Goal: Task Accomplishment & Management: Use online tool/utility

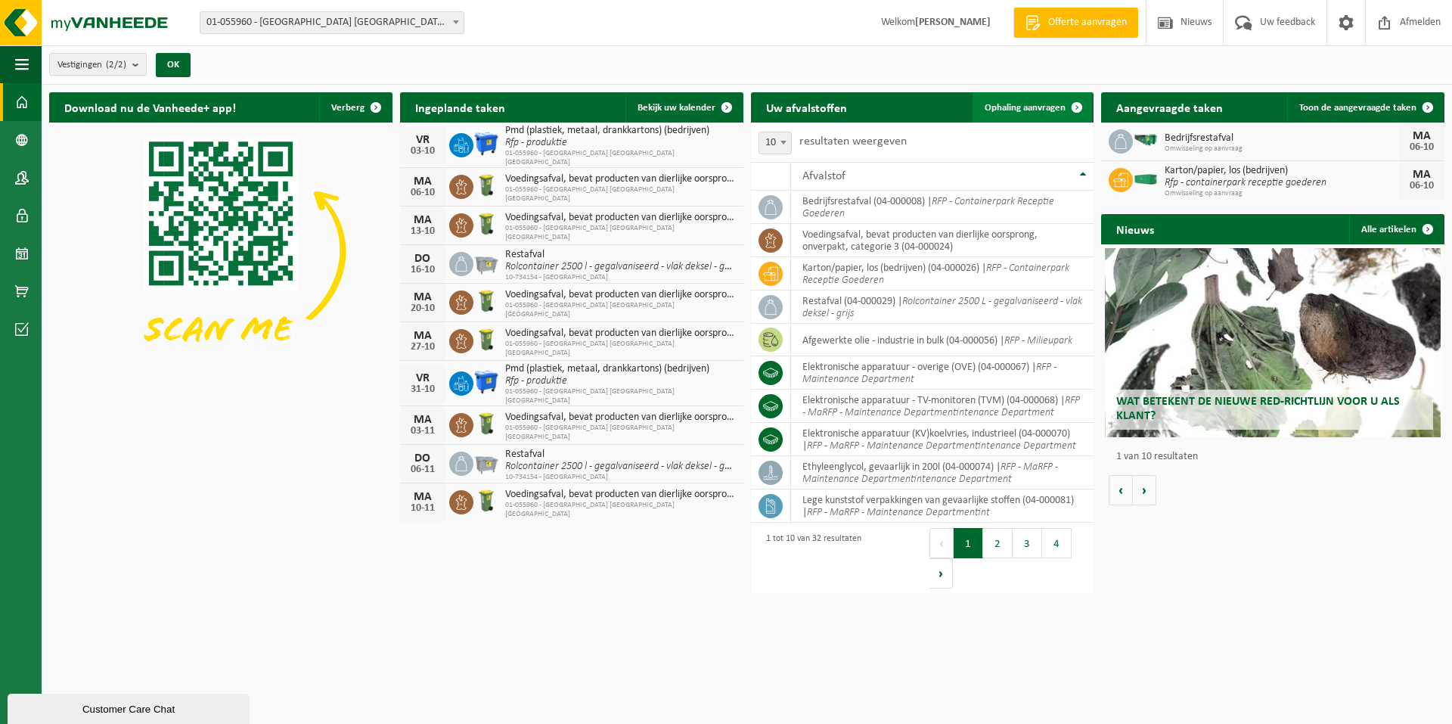
click at [1024, 105] on span "Ophaling aanvragen" at bounding box center [1024, 108] width 81 height 10
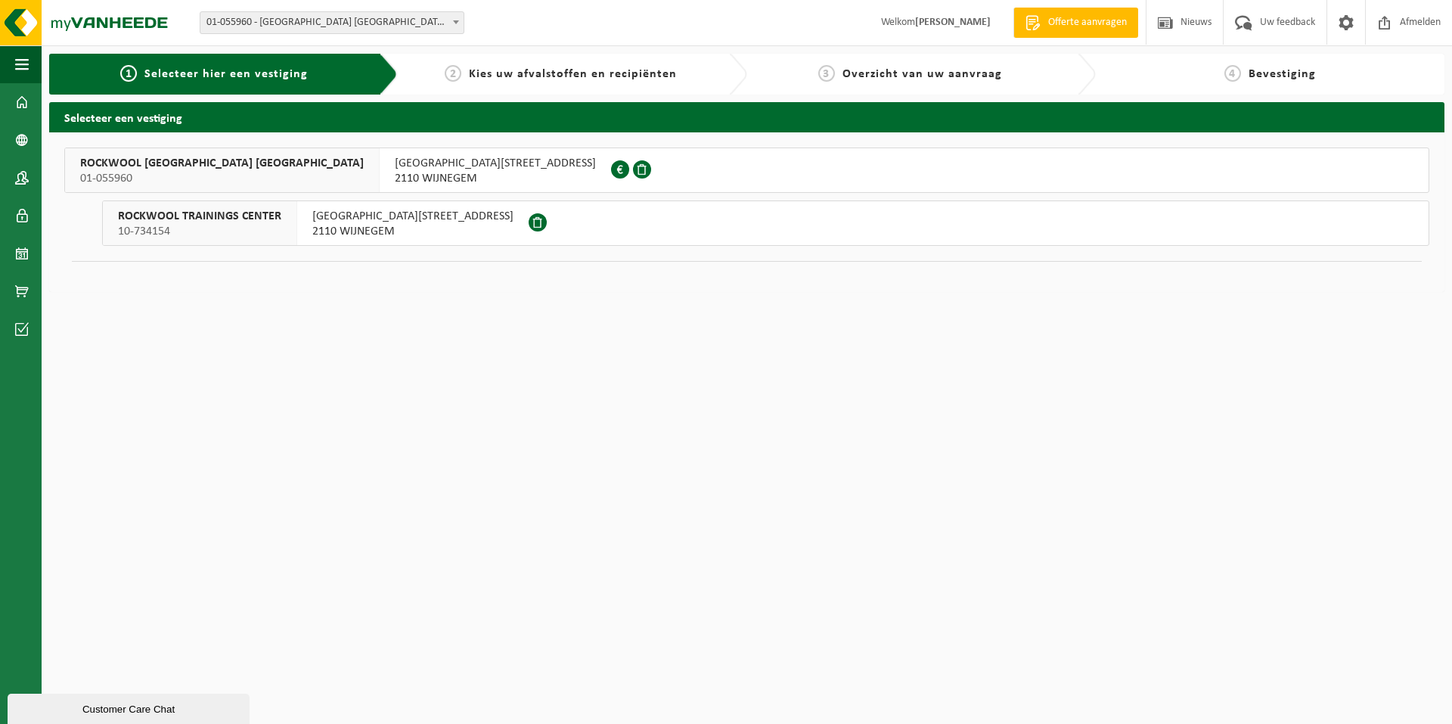
click at [122, 159] on span "ROCKWOOL BELGIUM NV" at bounding box center [222, 163] width 284 height 15
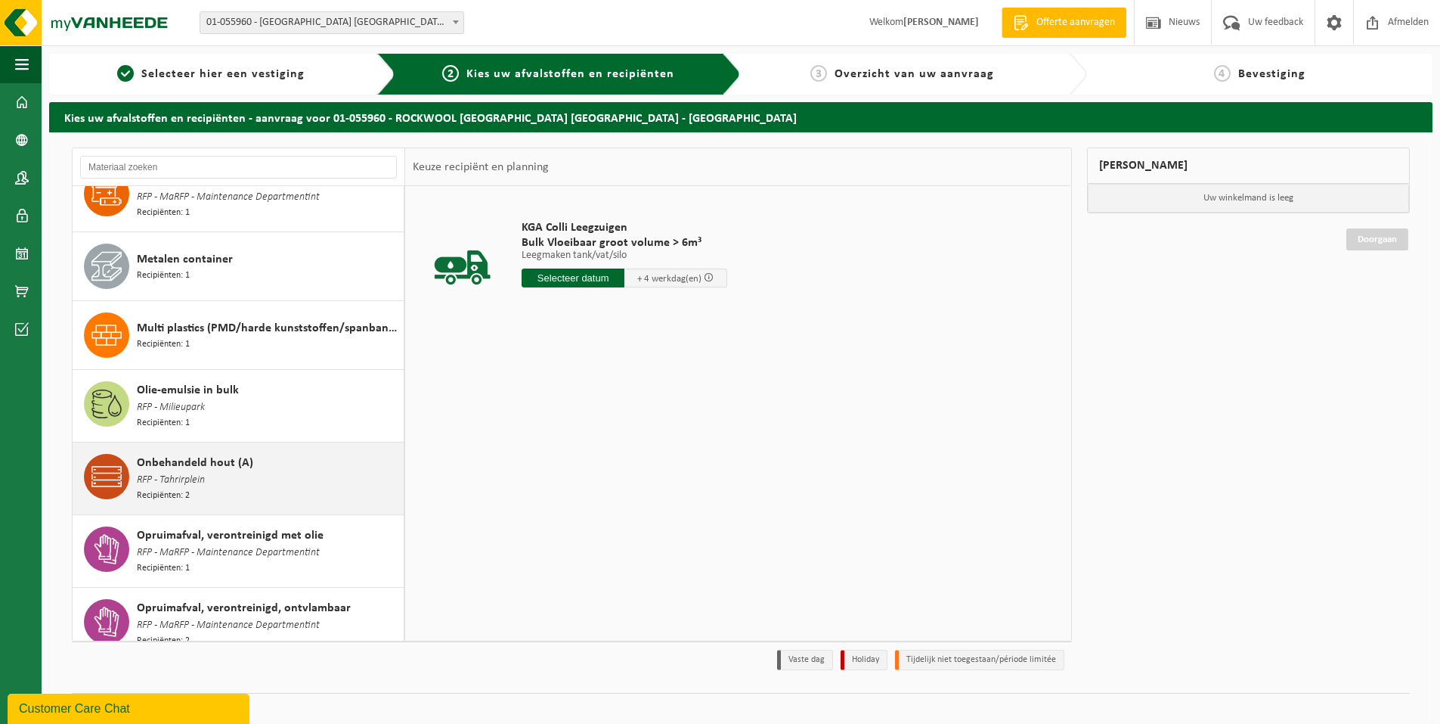
click at [197, 472] on span "RFP - Tahrirplein" at bounding box center [171, 480] width 68 height 17
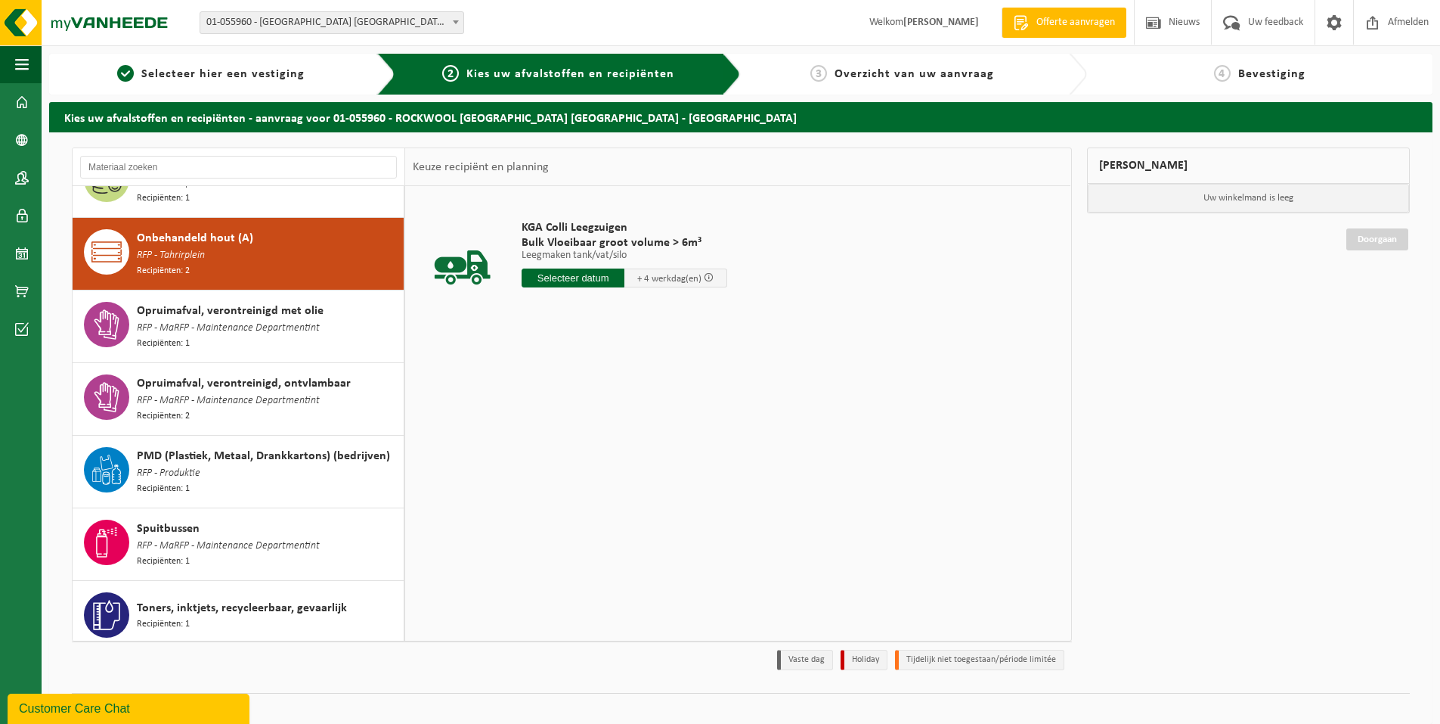
scroll to position [1434, 0]
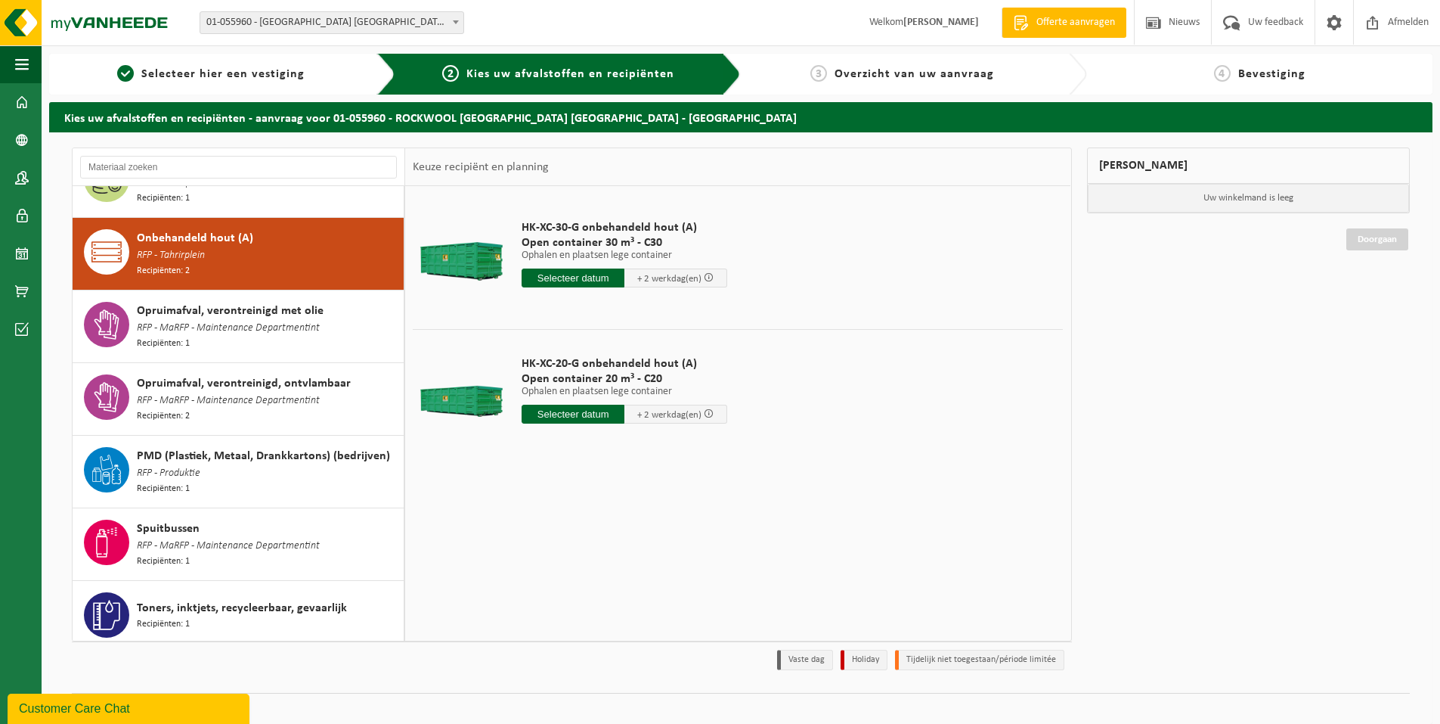
click at [590, 407] on input "text" at bounding box center [573, 413] width 103 height 19
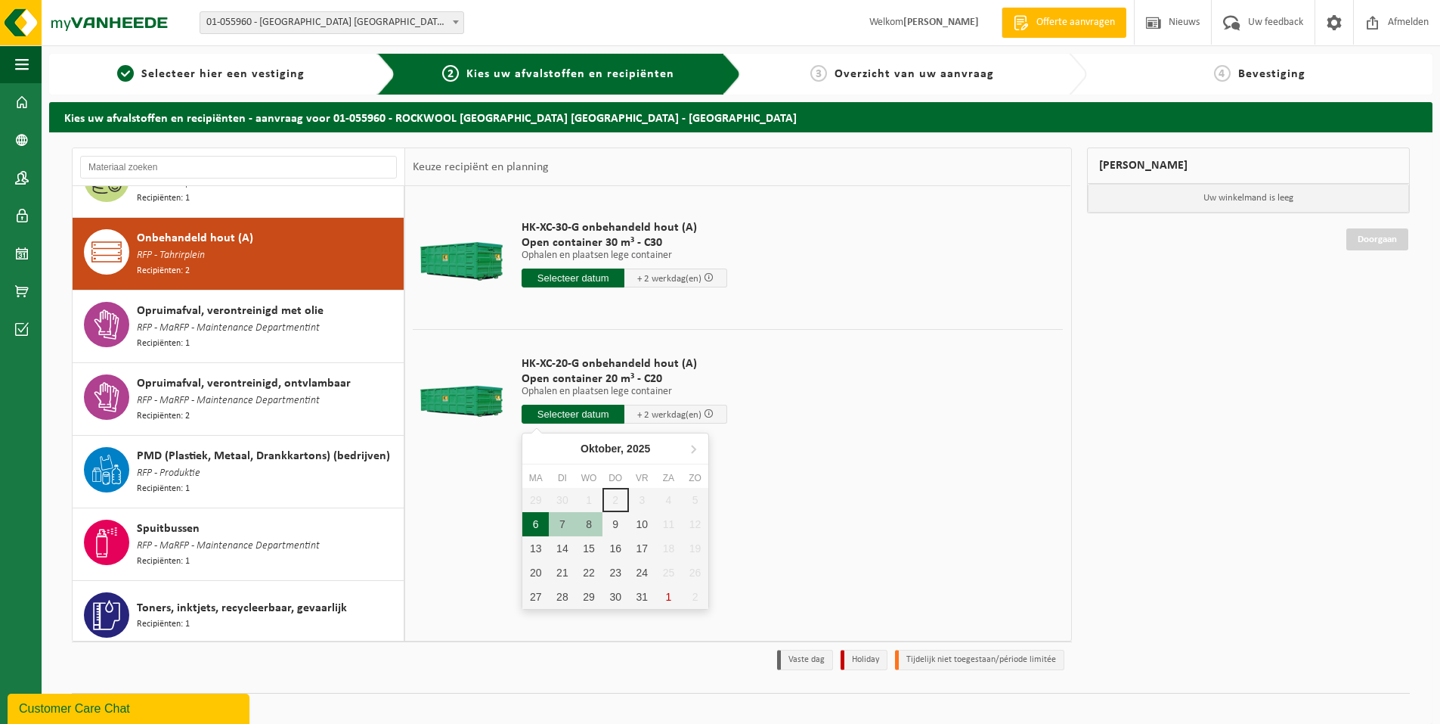
click at [539, 525] on div "6" at bounding box center [535, 524] width 26 height 24
type input "Van 2025-10-06"
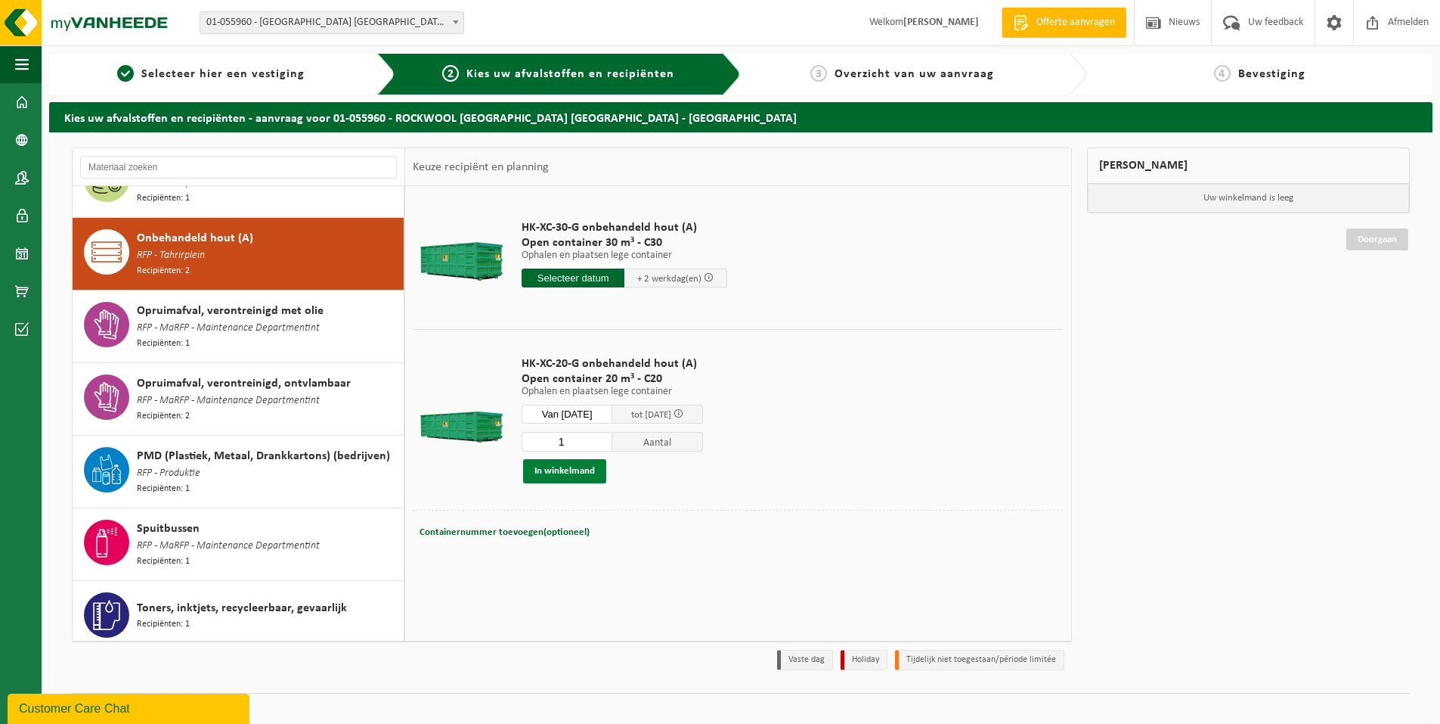
click at [571, 466] on button "In winkelmand" at bounding box center [564, 471] width 83 height 24
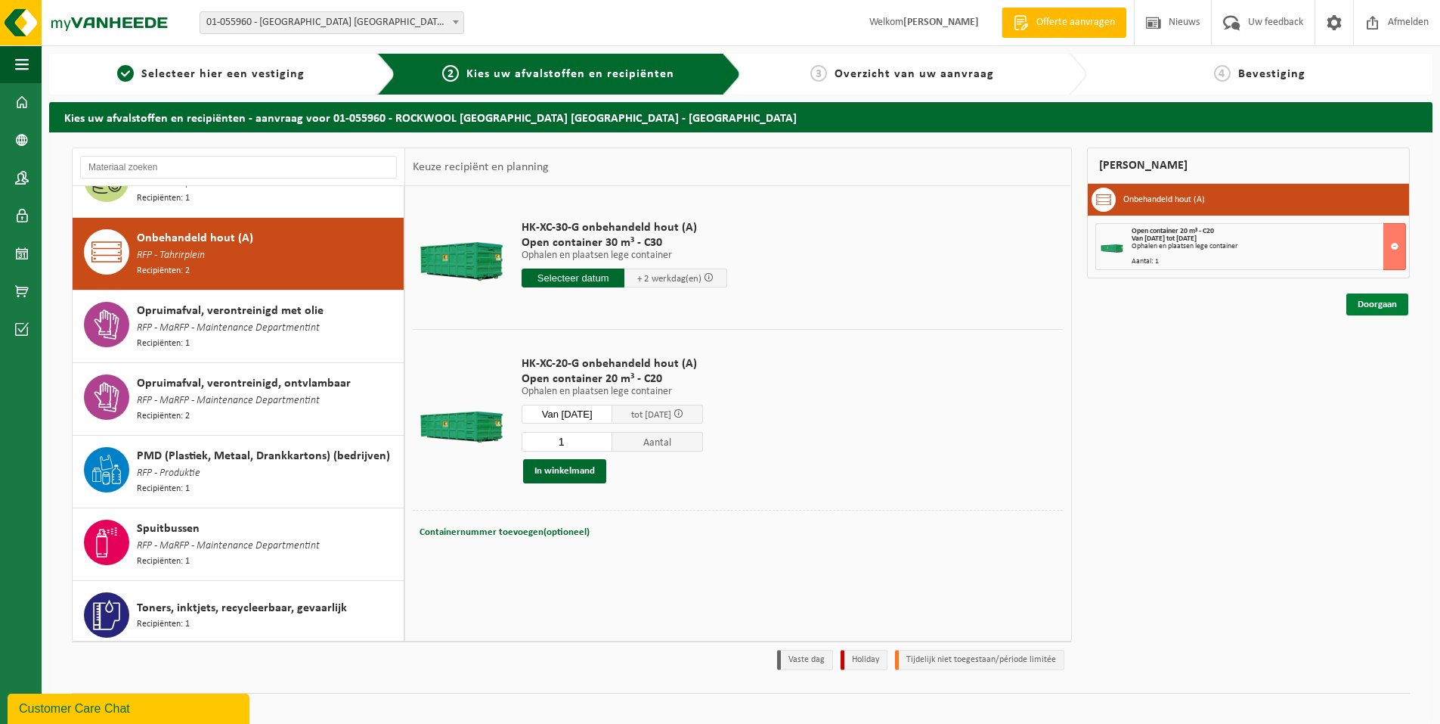
click at [1382, 302] on link "Doorgaan" at bounding box center [1378, 304] width 62 height 22
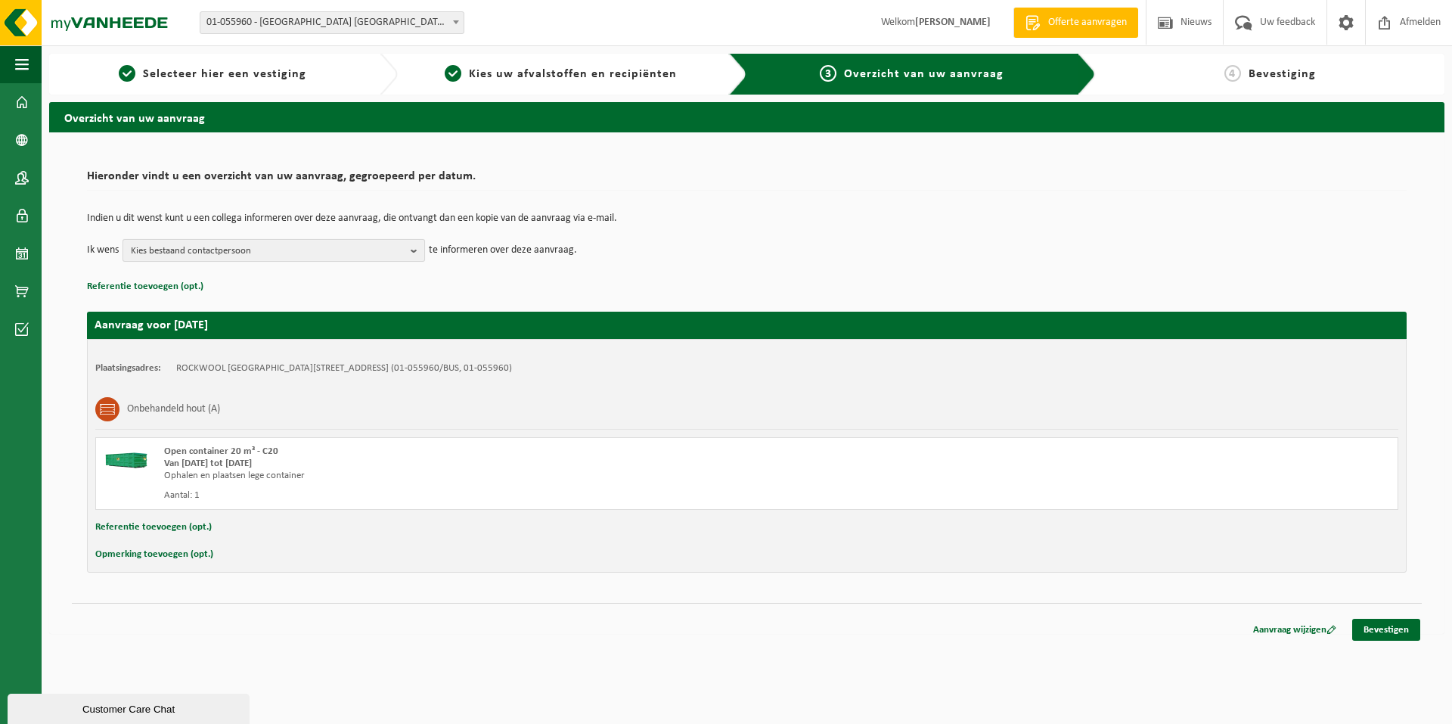
click at [417, 250] on b "button" at bounding box center [418, 250] width 14 height 21
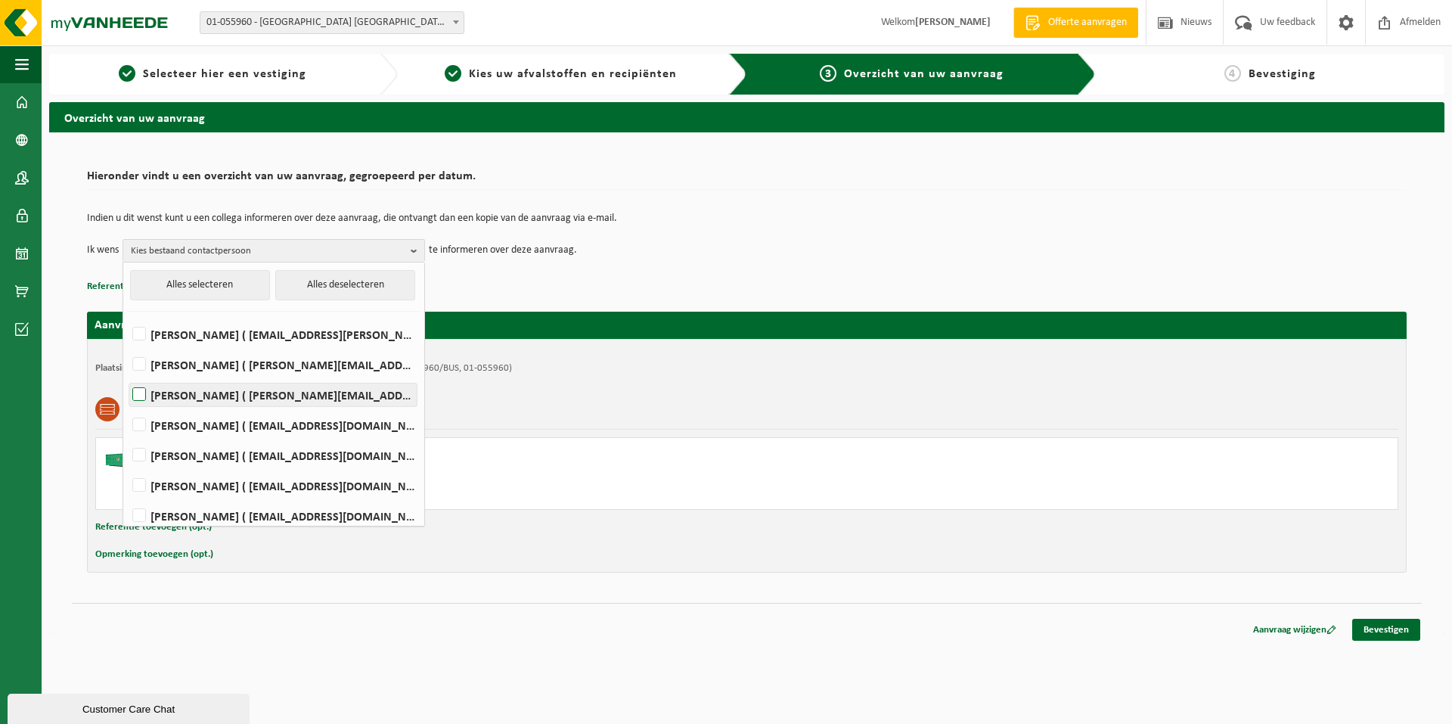
click at [141, 397] on label "Walter Daems ( walter.daems@rockfon.com )" at bounding box center [272, 394] width 287 height 23
click at [127, 376] on input "Walter Daems ( walter.daems@rockfon.com )" at bounding box center [126, 375] width 1 height 1
checkbox input "true"
click at [143, 424] on label "Bruno De Wael ( bruno.de.wael@rockfon.com )" at bounding box center [272, 425] width 287 height 23
click at [127, 406] on input "Bruno De Wael ( bruno.de.wael@rockfon.com )" at bounding box center [126, 405] width 1 height 1
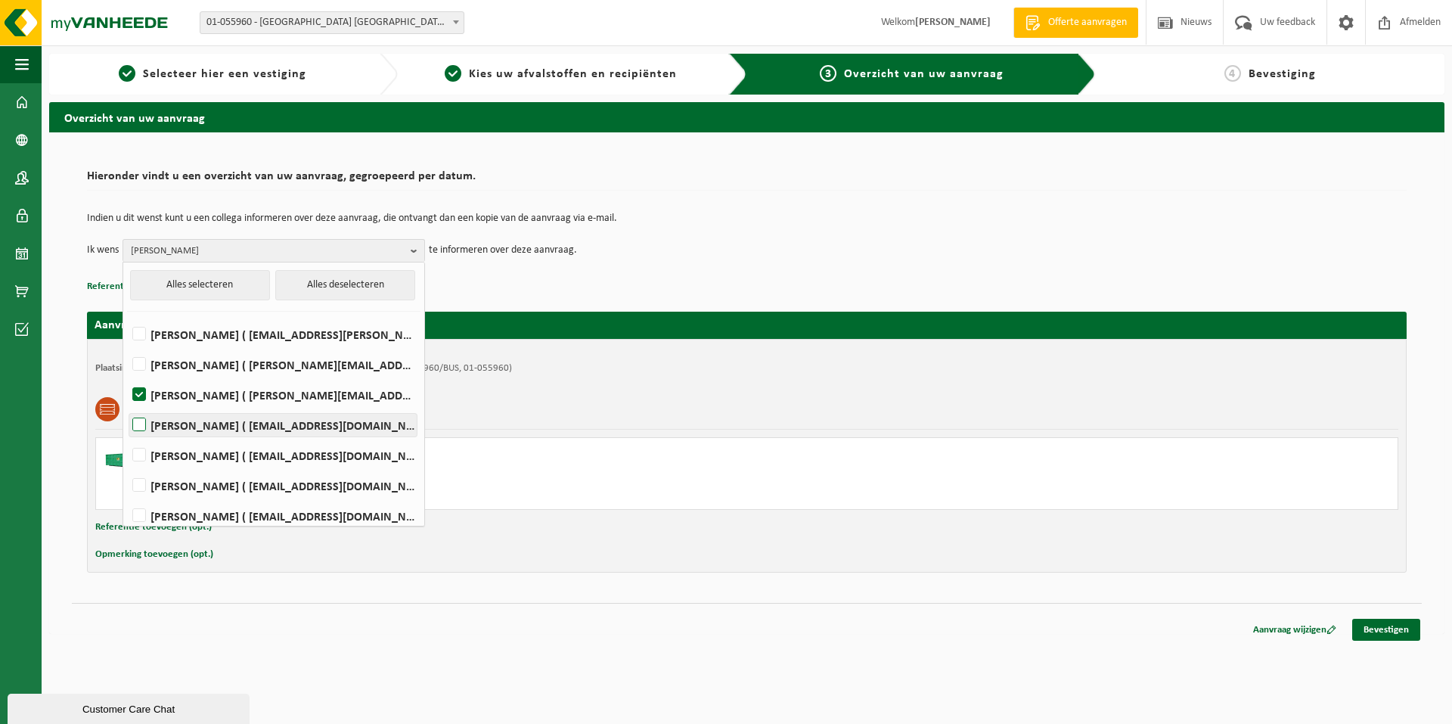
checkbox input "true"
click at [1393, 624] on link "Bevestigen" at bounding box center [1386, 629] width 68 height 22
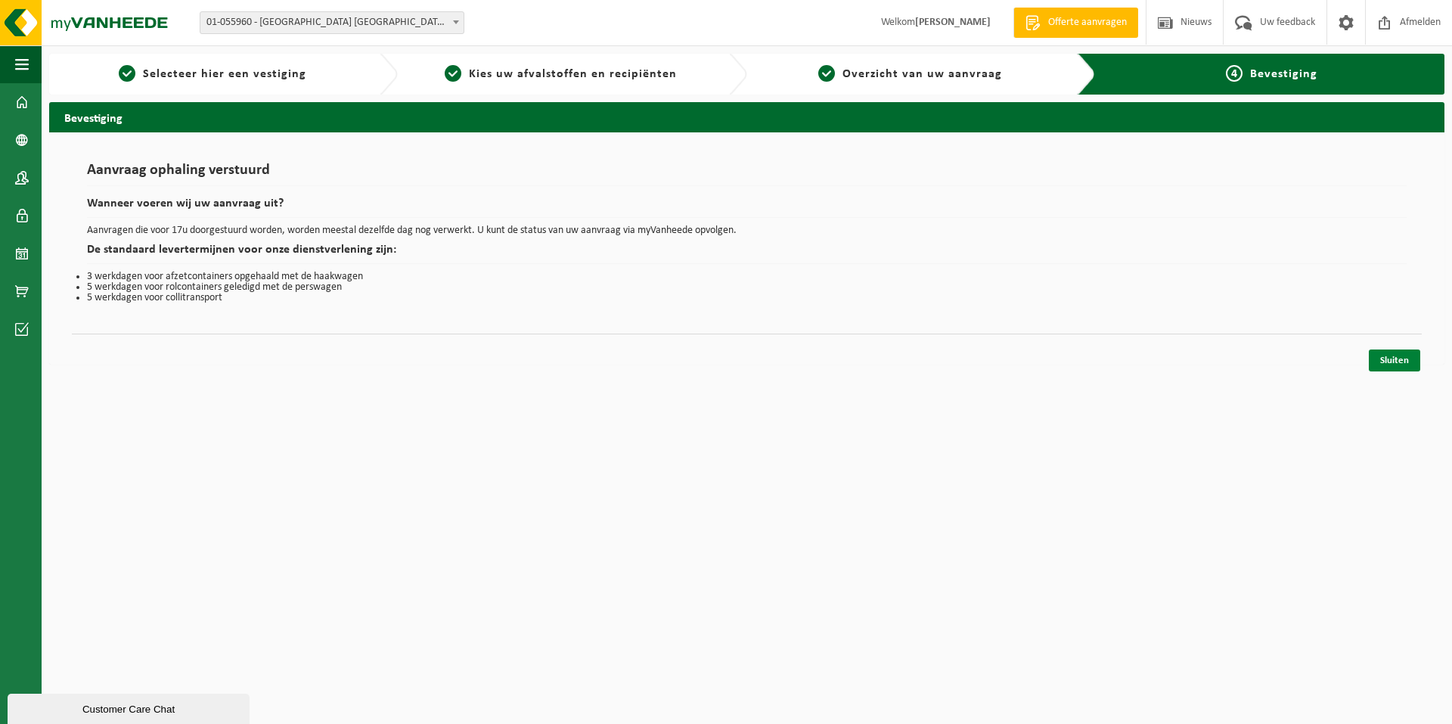
click at [1391, 361] on link "Sluiten" at bounding box center [1393, 360] width 51 height 22
